Goal: Task Accomplishment & Management: Complete application form

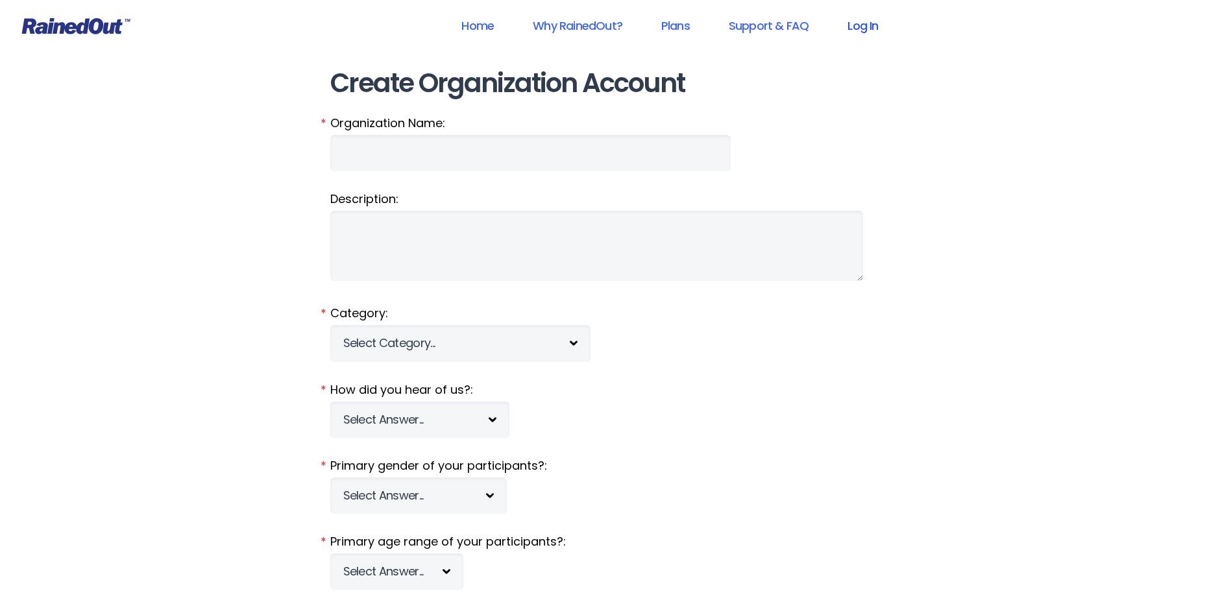
click at [869, 29] on link "Log In" at bounding box center [863, 25] width 64 height 29
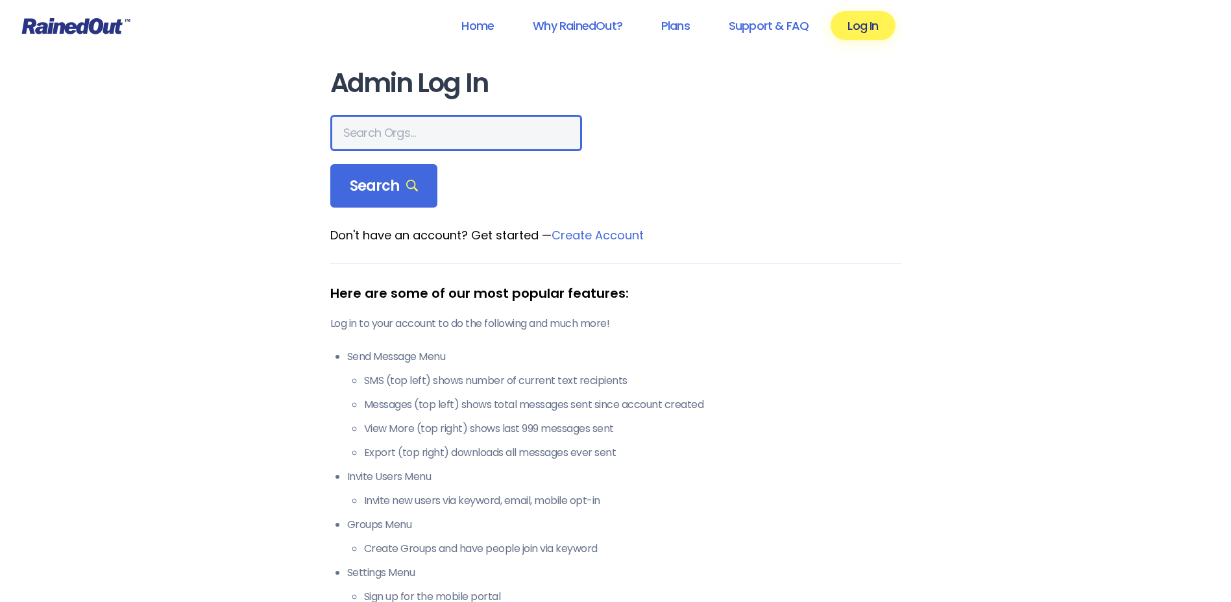
click at [373, 135] on input "text" at bounding box center [456, 133] width 252 height 36
type input "wcs"
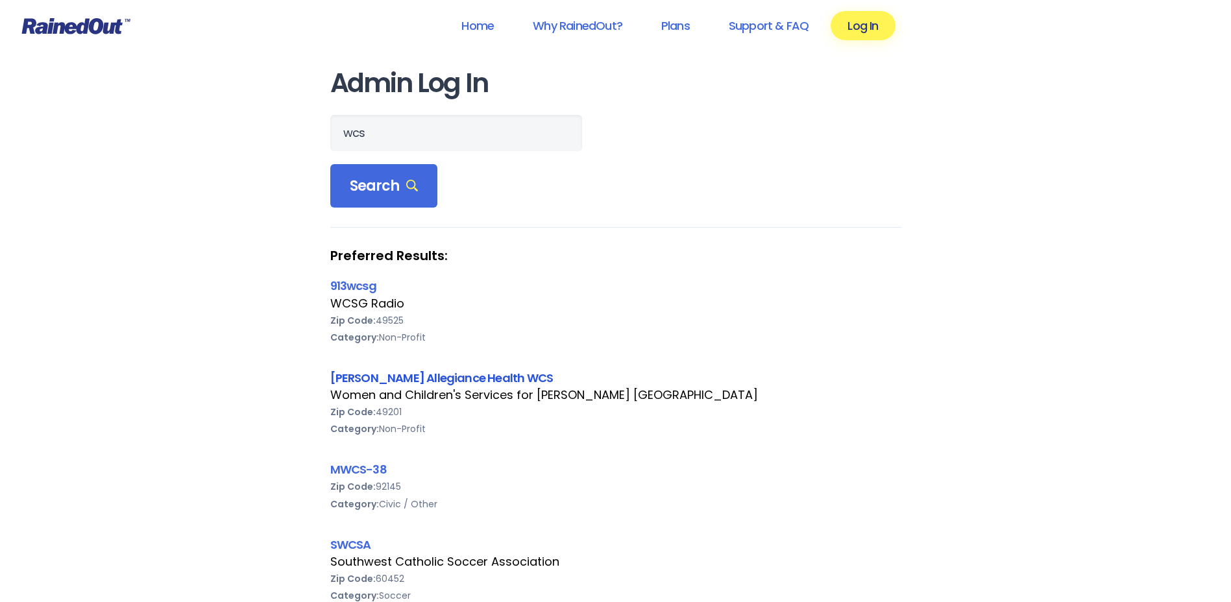
click at [404, 376] on link "[PERSON_NAME] Allegiance Health WCS" at bounding box center [441, 378] width 223 height 16
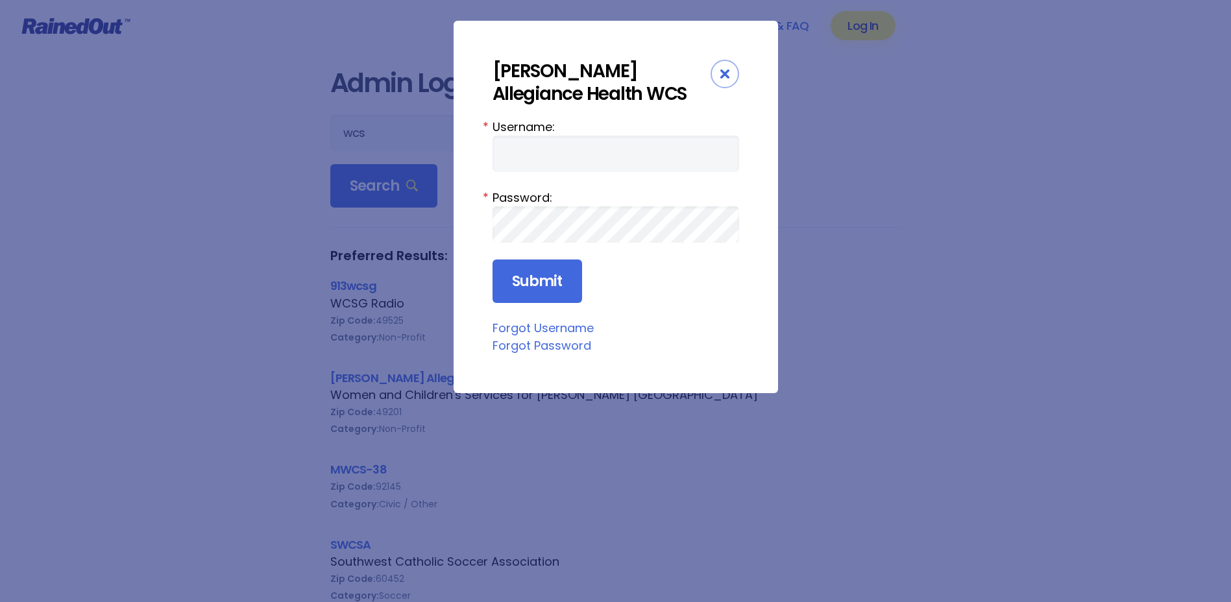
click at [509, 181] on form "Username: * Password: * Submit" at bounding box center [616, 211] width 247 height 186
click at [510, 163] on input "Username:" at bounding box center [616, 154] width 247 height 36
type input "amercur1"
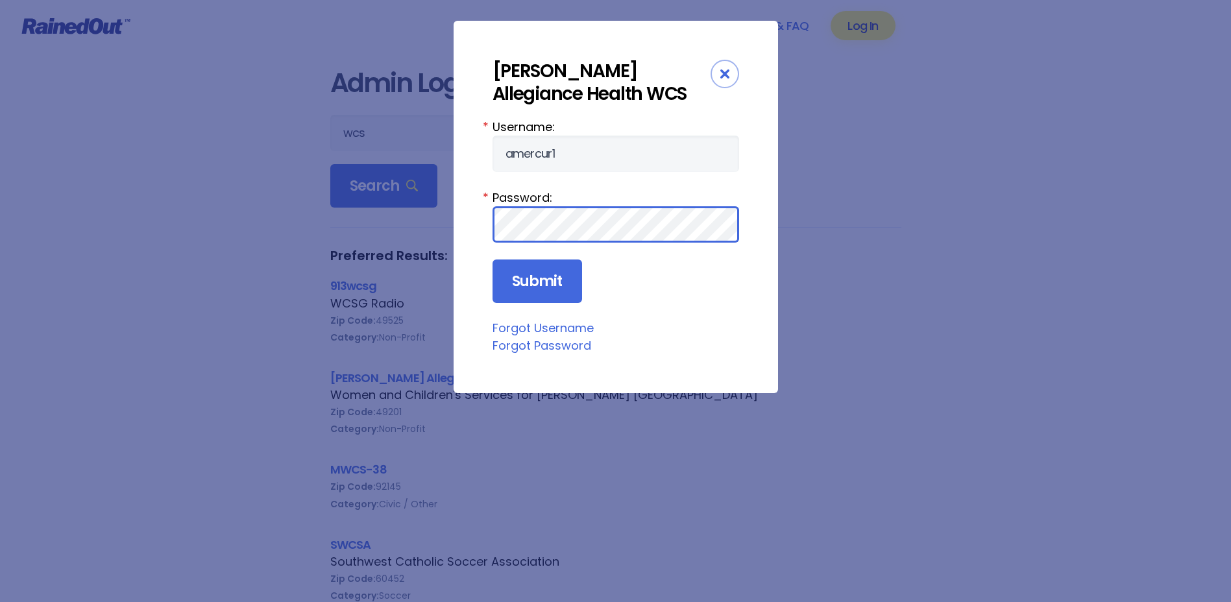
click at [493, 260] on input "Submit" at bounding box center [538, 282] width 90 height 44
